Goal: Leave review/rating

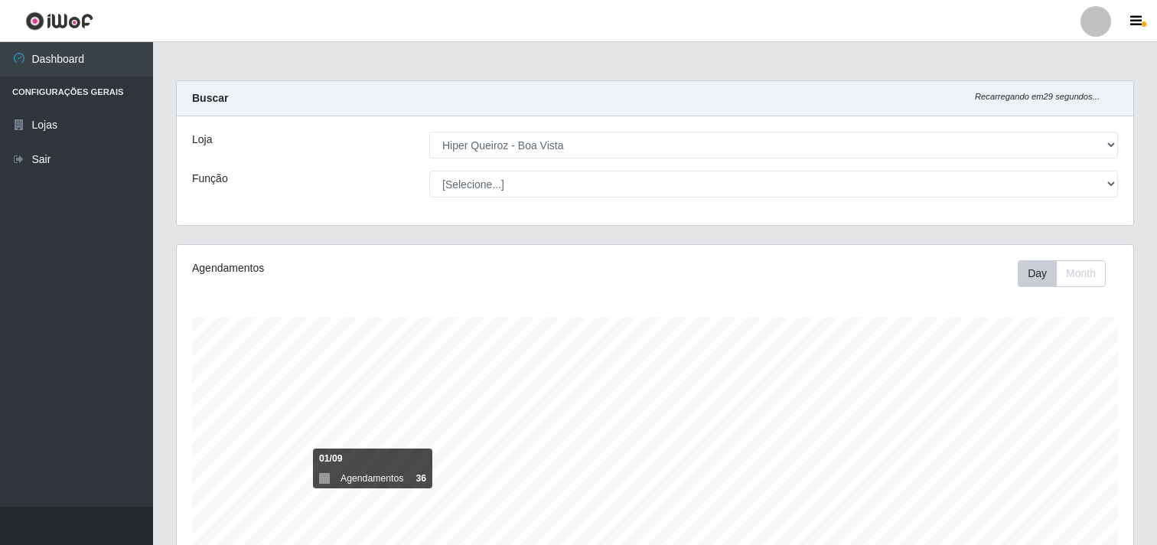
select select "514"
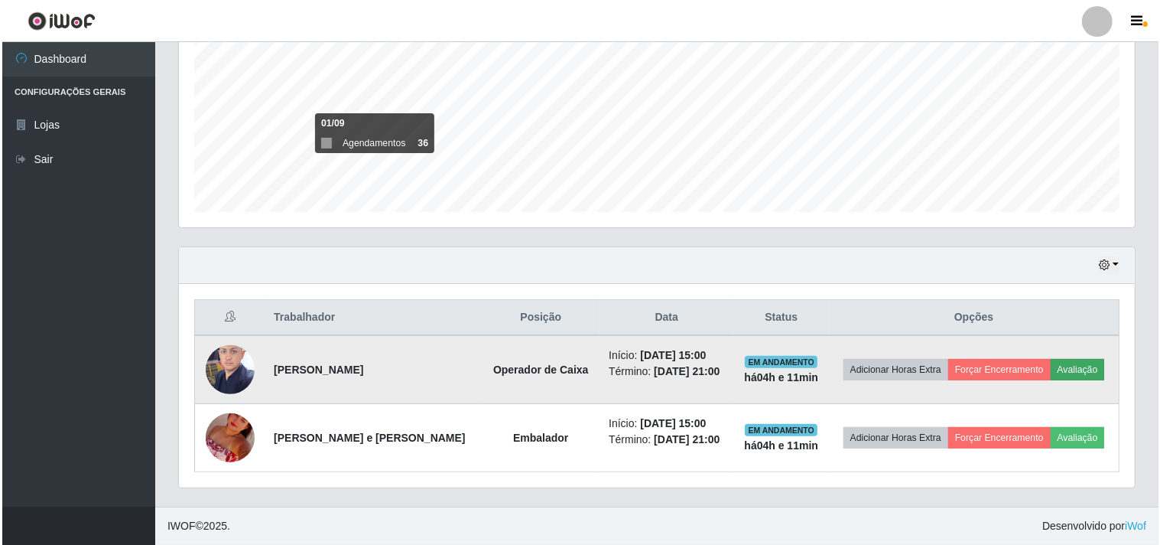
scroll to position [317, 956]
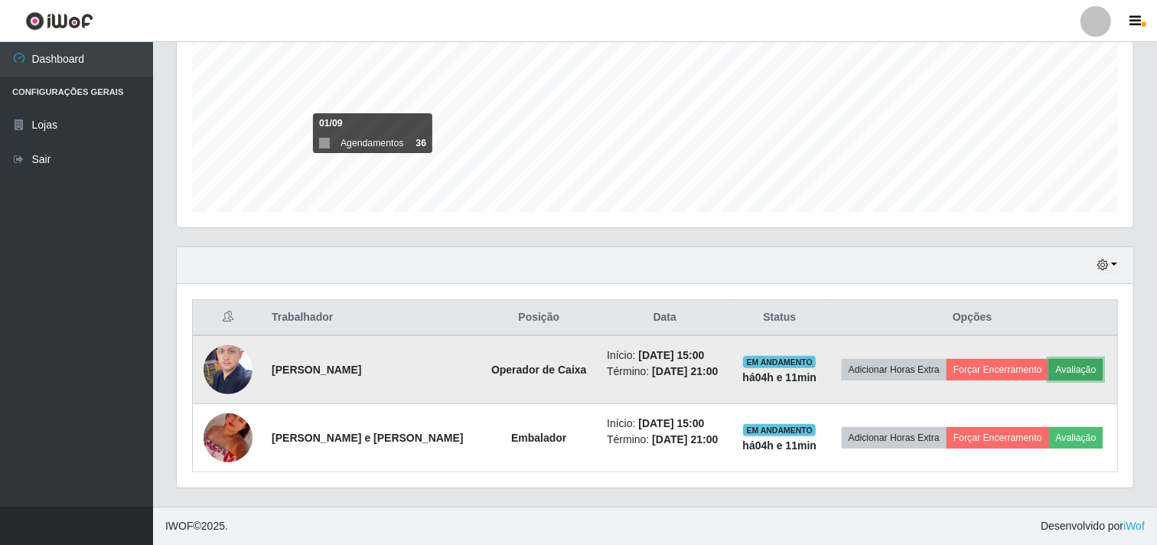
click at [1072, 373] on button "Avaliação" at bounding box center [1076, 369] width 54 height 21
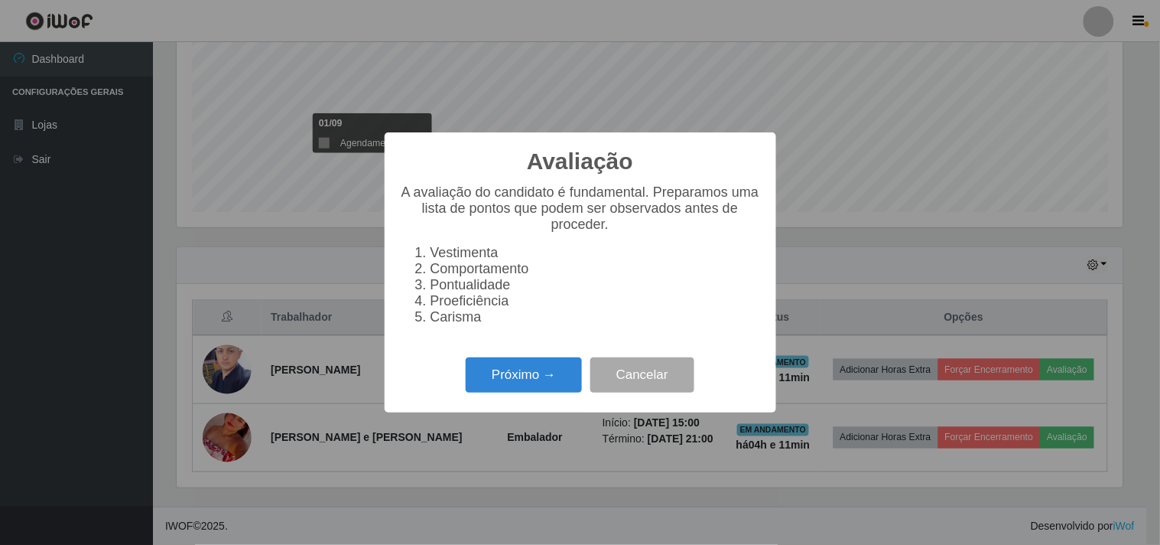
click at [532, 361] on div "Próximo → Cancelar" at bounding box center [580, 375] width 361 height 44
click at [539, 380] on button "Próximo →" at bounding box center [524, 375] width 116 height 36
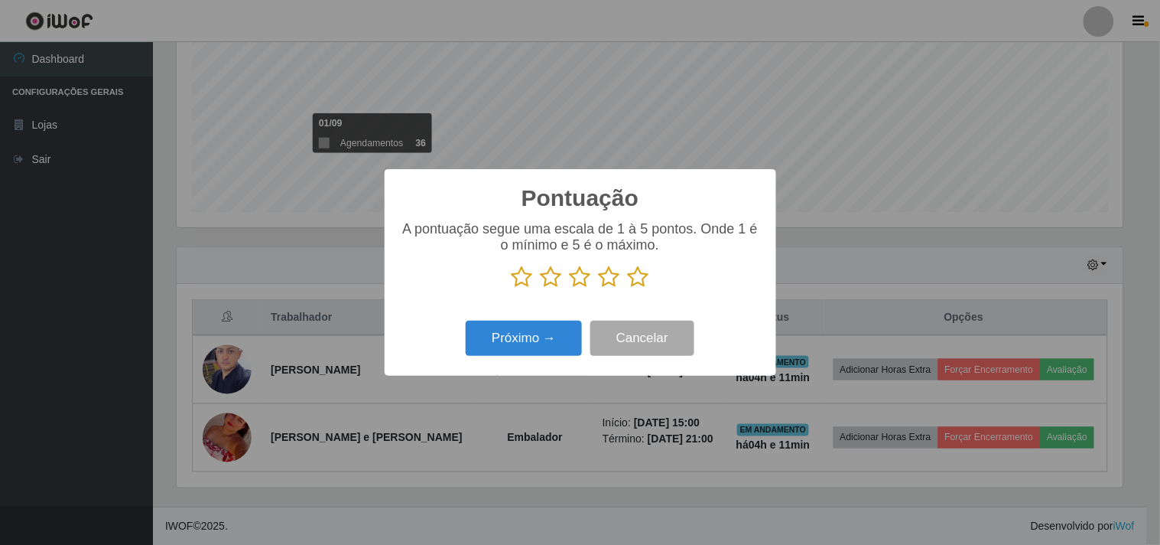
click at [646, 281] on icon at bounding box center [638, 276] width 21 height 23
click at [628, 288] on input "radio" at bounding box center [628, 288] width 0 height 0
click at [482, 334] on button "Próximo →" at bounding box center [524, 339] width 116 height 36
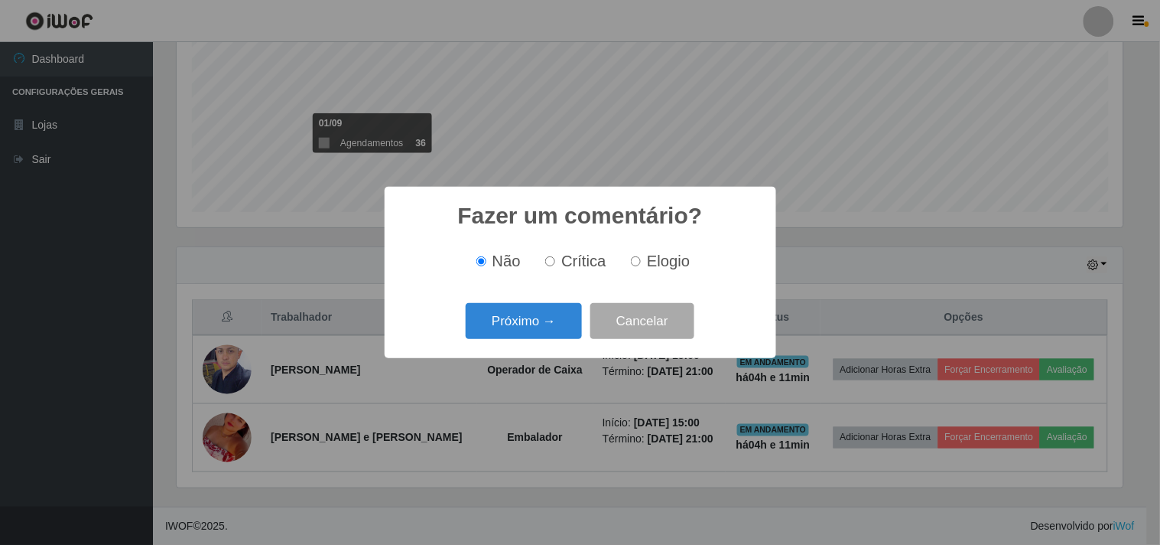
click at [536, 303] on div "Próximo → Cancelar" at bounding box center [580, 321] width 361 height 44
click at [551, 320] on button "Próximo →" at bounding box center [524, 321] width 116 height 36
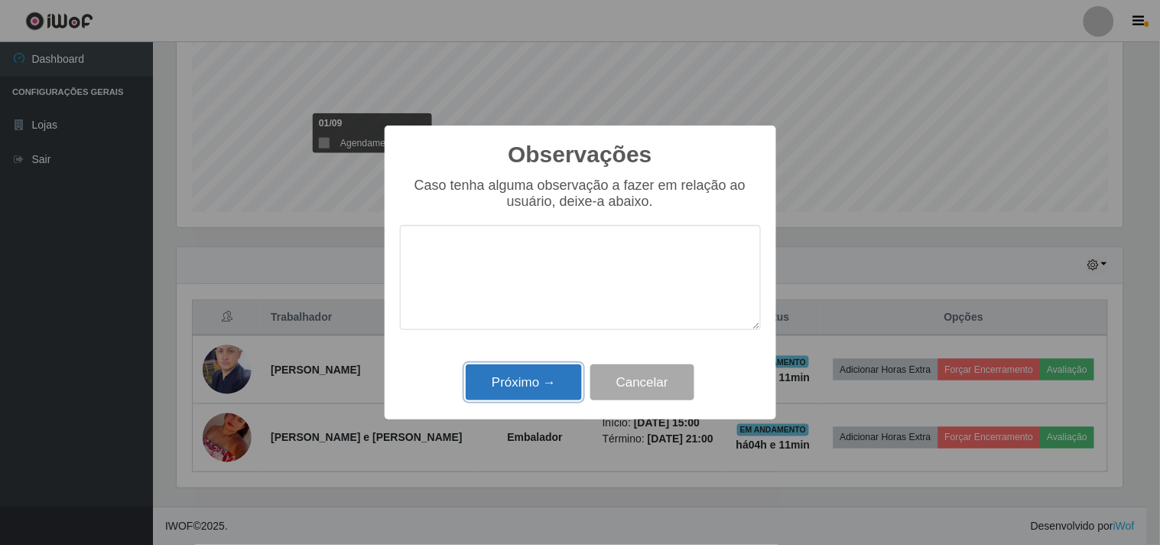
click at [547, 370] on button "Próximo →" at bounding box center [524, 382] width 116 height 36
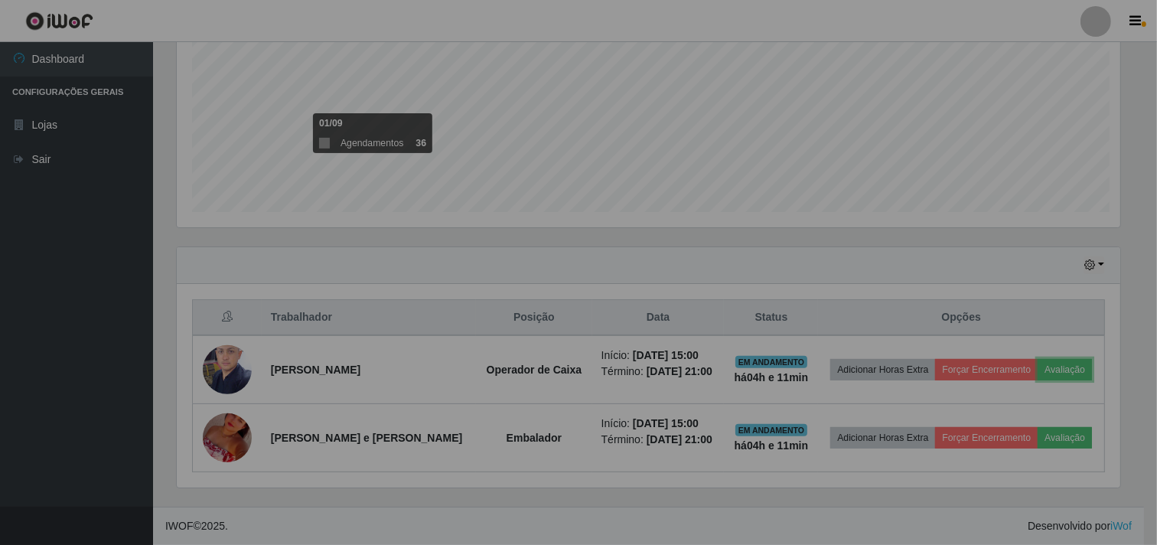
scroll to position [317, 956]
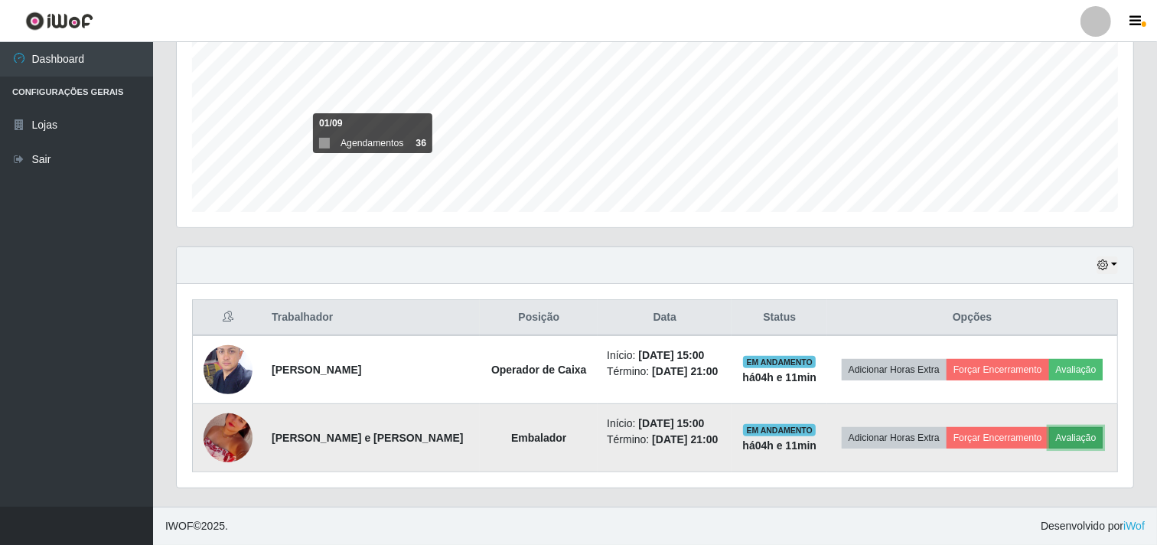
click at [1082, 440] on button "Avaliação" at bounding box center [1076, 437] width 54 height 21
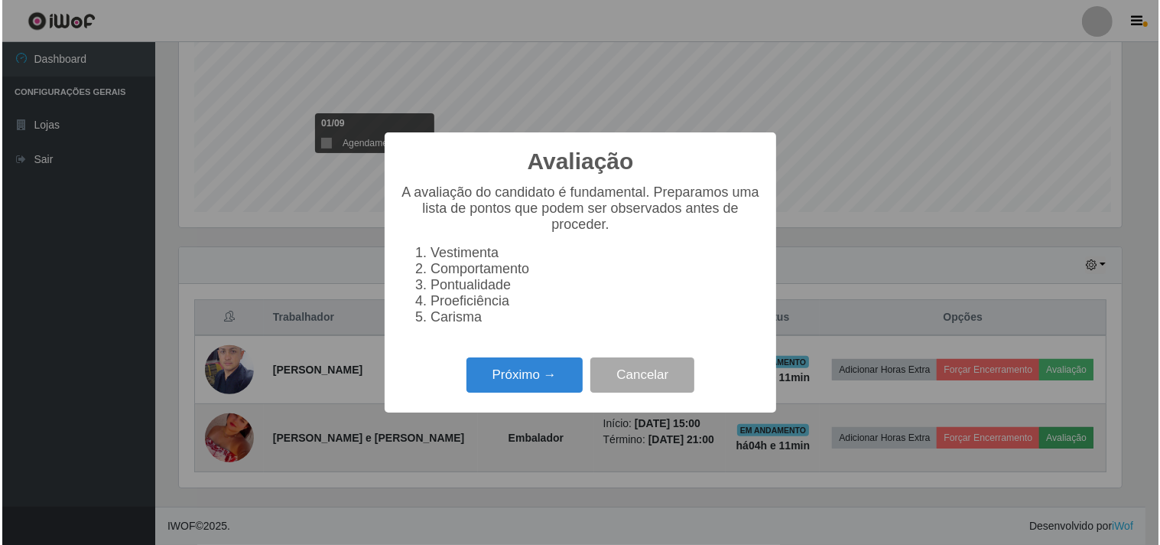
scroll to position [317, 946]
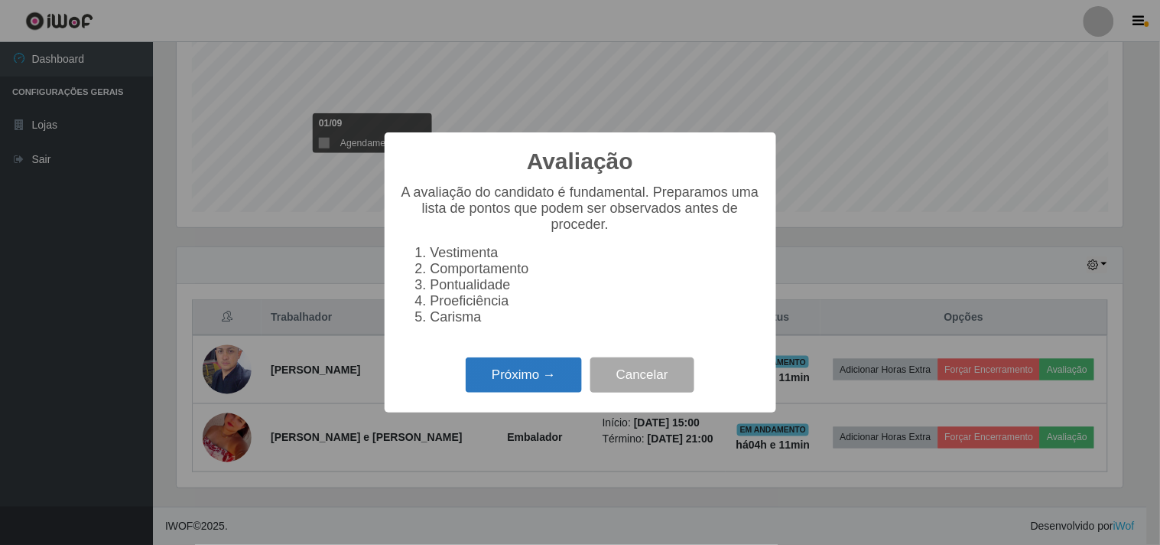
click at [496, 393] on button "Próximo →" at bounding box center [524, 375] width 116 height 36
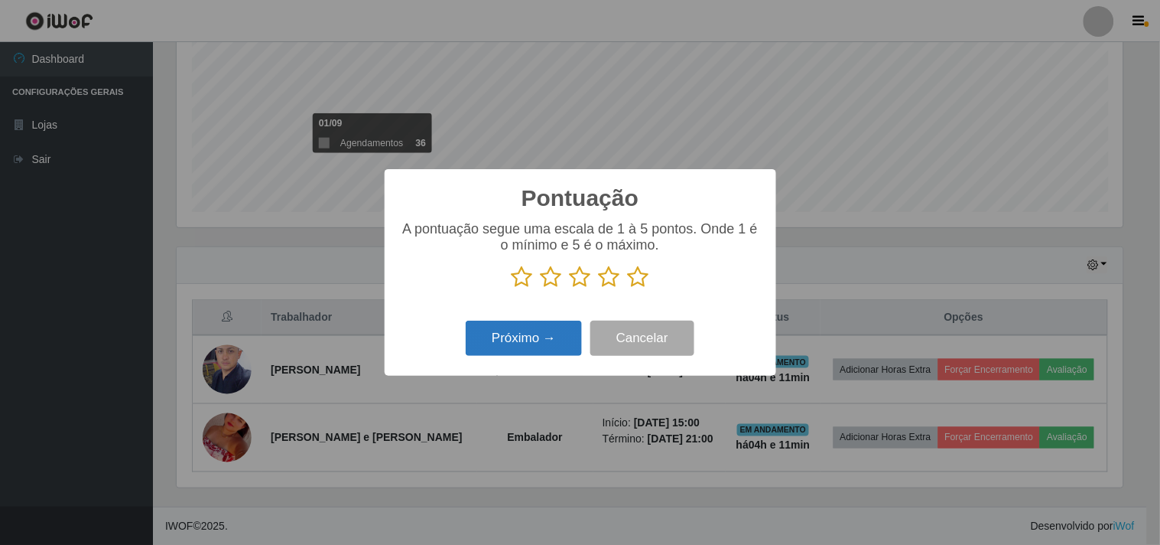
scroll to position [764660, 764031]
click at [640, 286] on icon at bounding box center [638, 276] width 21 height 23
click at [628, 288] on input "radio" at bounding box center [628, 288] width 0 height 0
click at [480, 340] on button "Próximo →" at bounding box center [524, 339] width 116 height 36
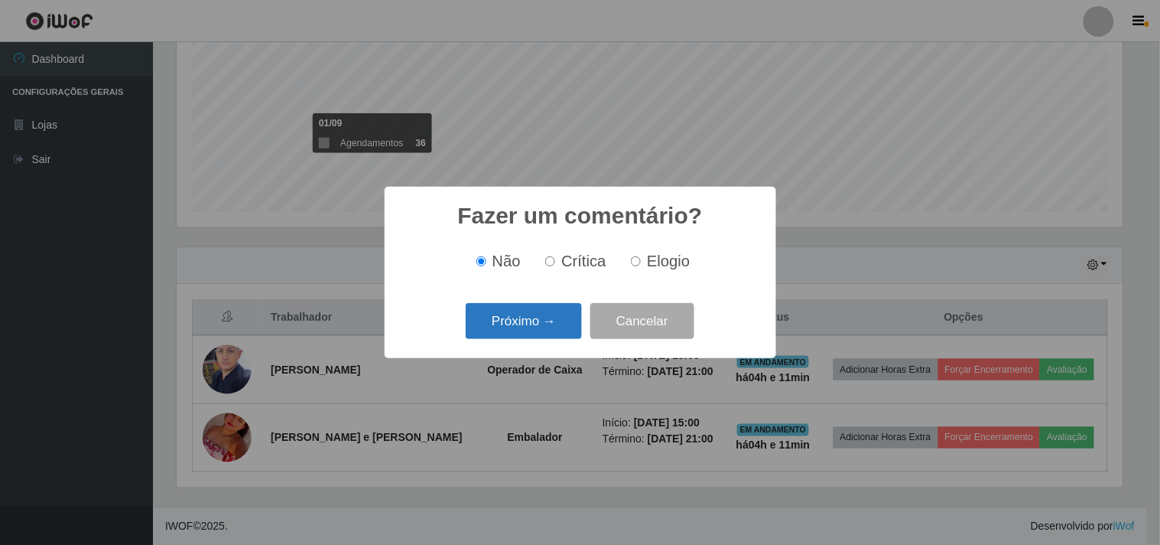
click at [523, 330] on button "Próximo →" at bounding box center [524, 321] width 116 height 36
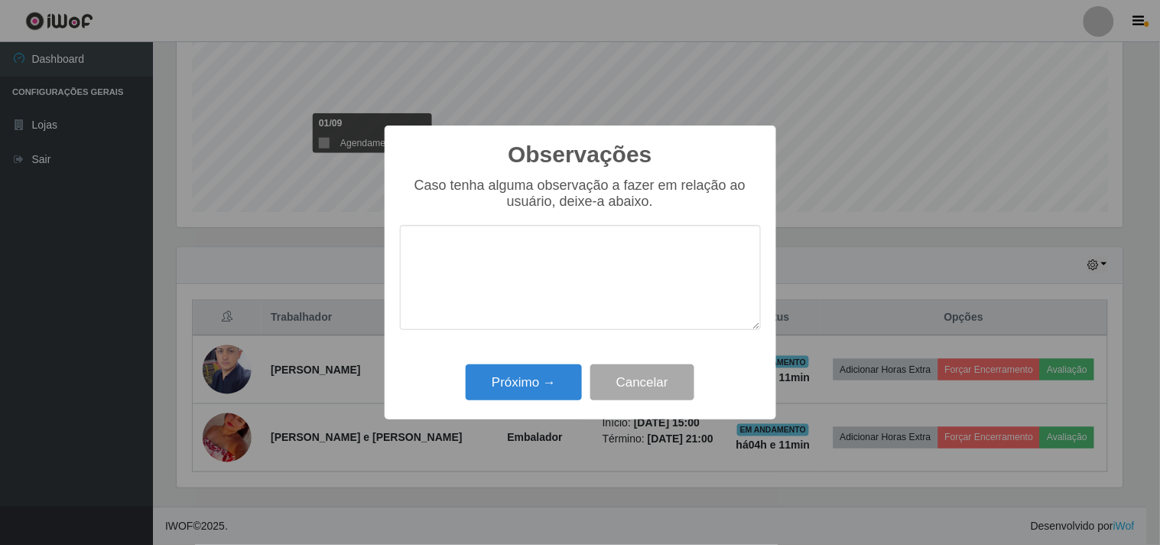
drag, startPoint x: 539, startPoint y: 362, endPoint x: 552, endPoint y: 361, distance: 12.3
click at [540, 361] on div "Observações × Caso tenha alguma observação a fazer em relação ao usuário, deixe…" at bounding box center [581, 272] width 392 height 295
click at [547, 384] on button "Próximo →" at bounding box center [524, 382] width 116 height 36
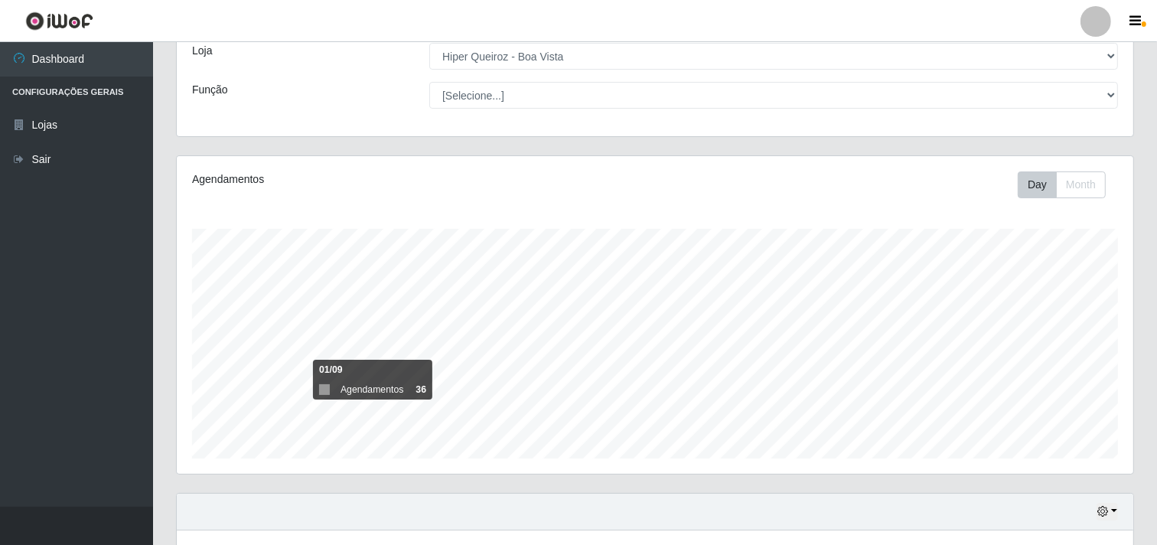
scroll to position [0, 0]
